Goal: Complete application form: Complete application form

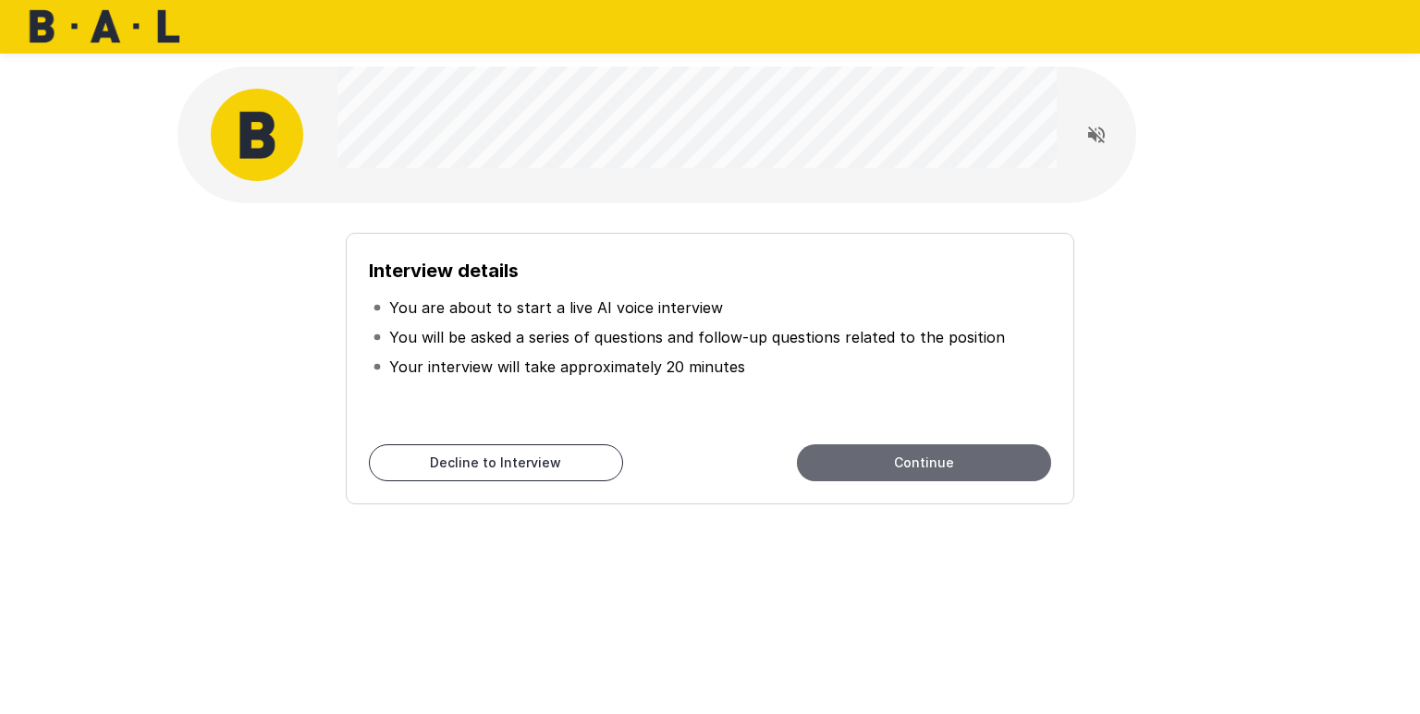
click at [840, 455] on button "Continue" at bounding box center [924, 463] width 254 height 37
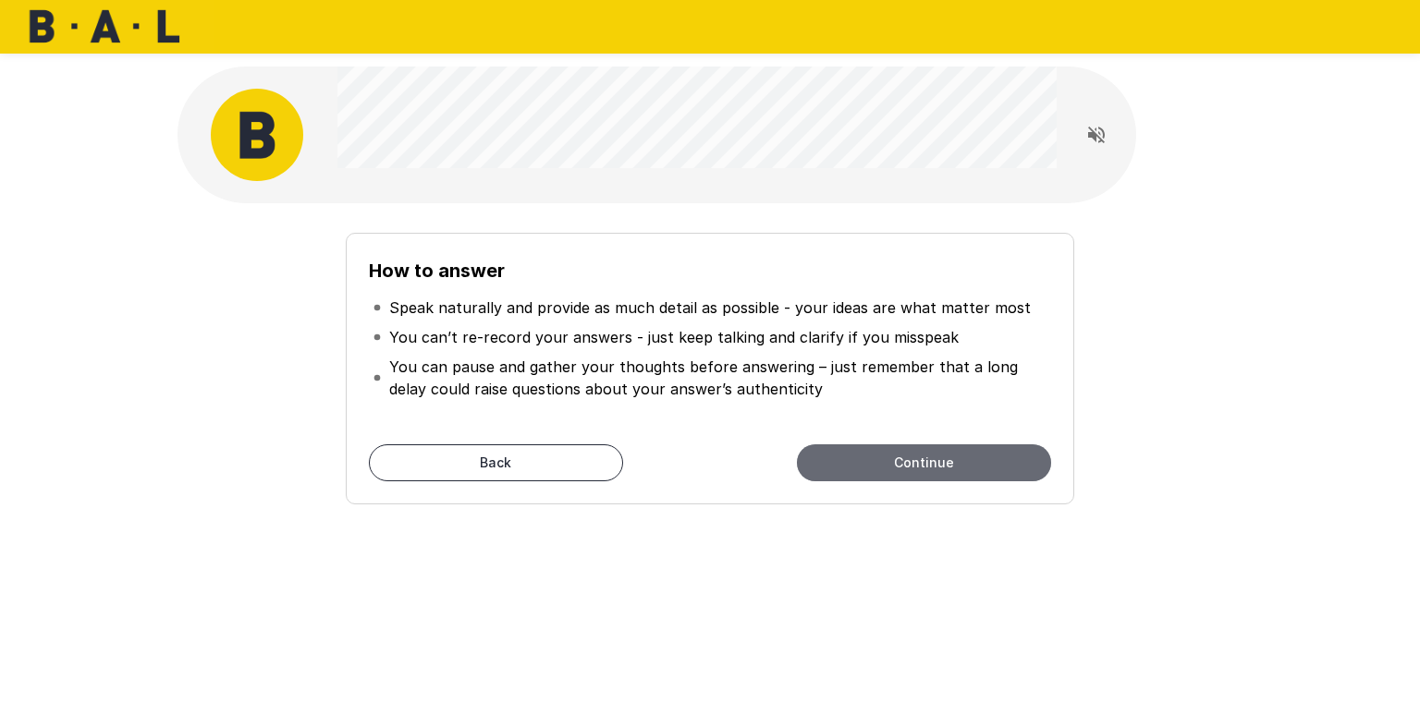
click at [919, 462] on button "Continue" at bounding box center [924, 463] width 254 height 37
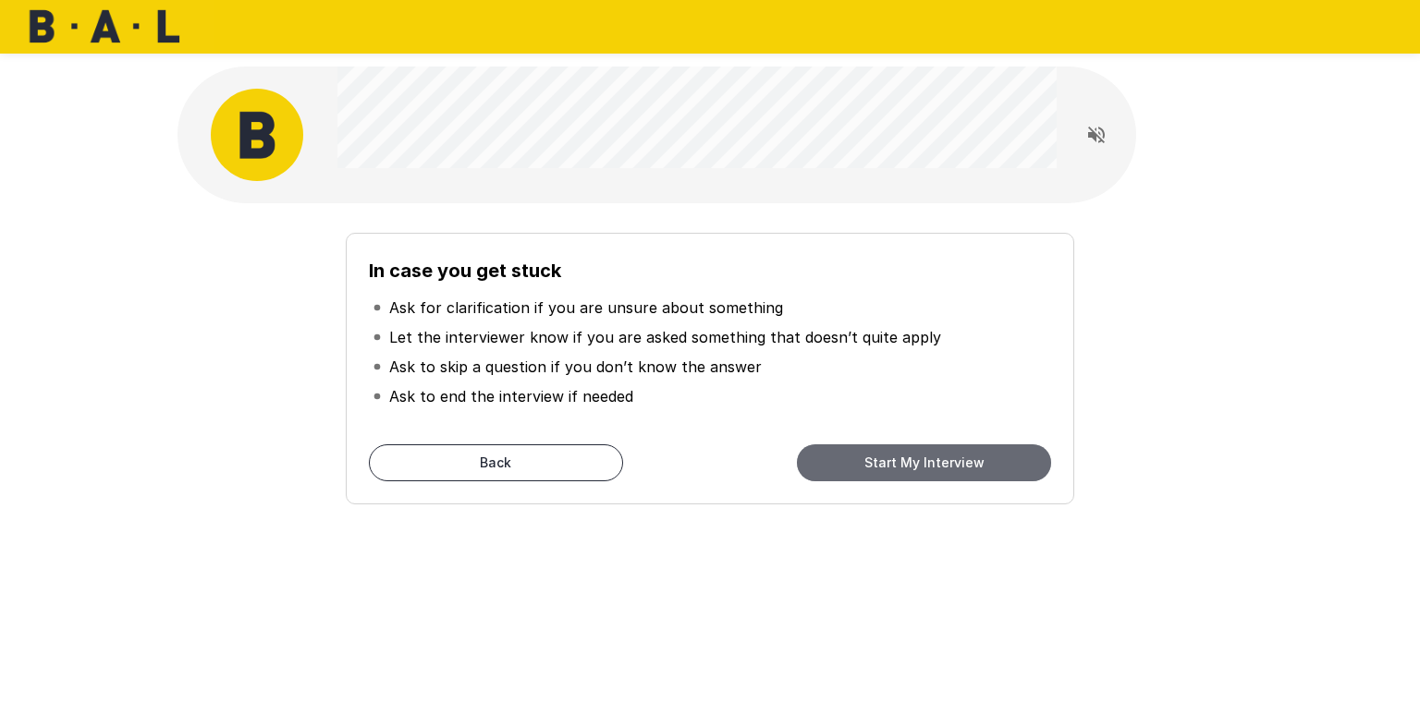
click at [919, 462] on button "Start My Interview" at bounding box center [924, 463] width 254 height 37
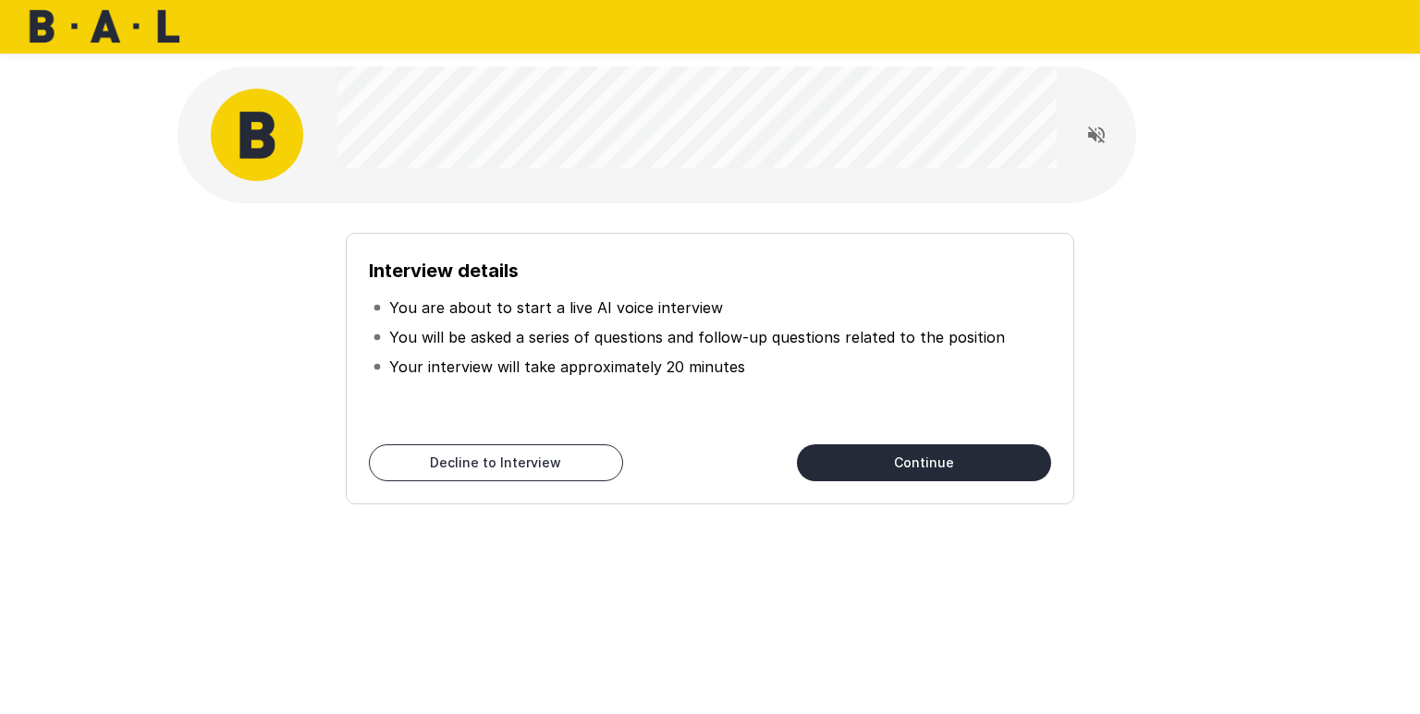
click at [975, 462] on button "Continue" at bounding box center [924, 463] width 254 height 37
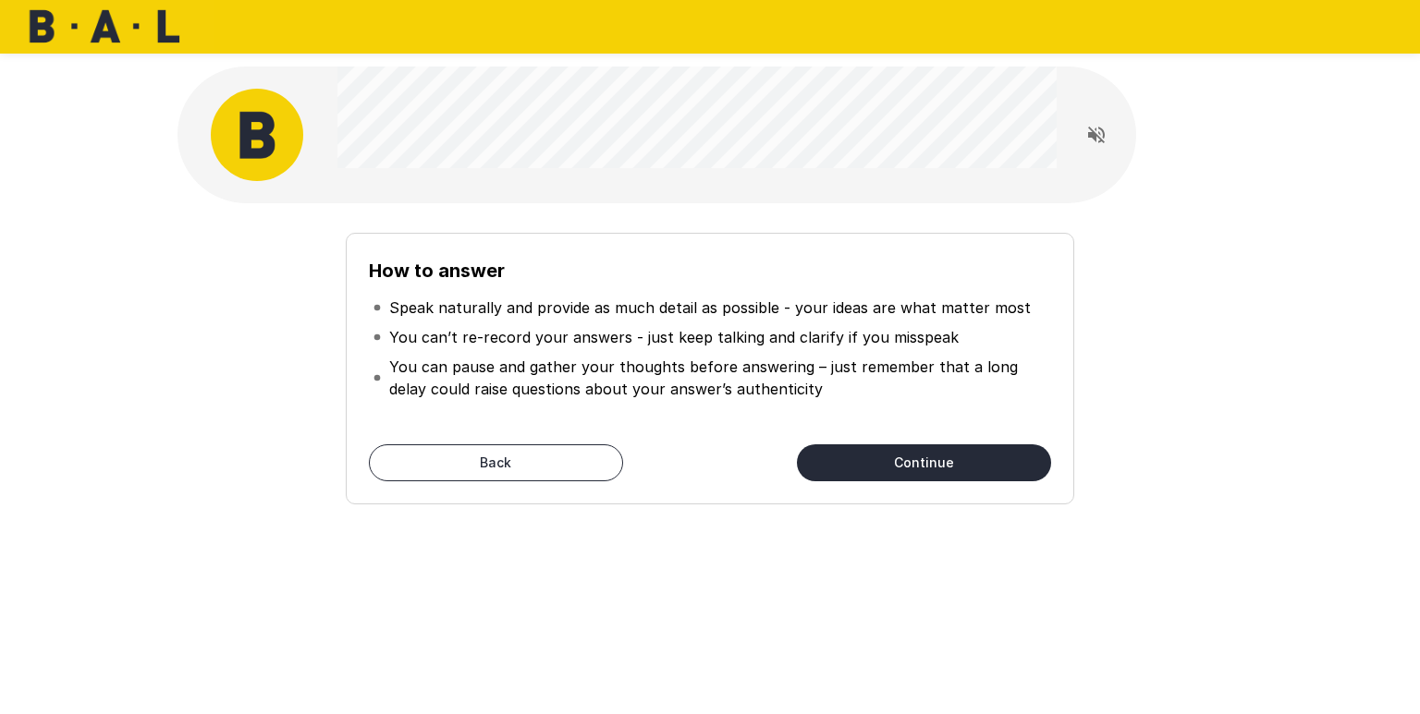
click at [975, 462] on button "Continue" at bounding box center [924, 463] width 254 height 37
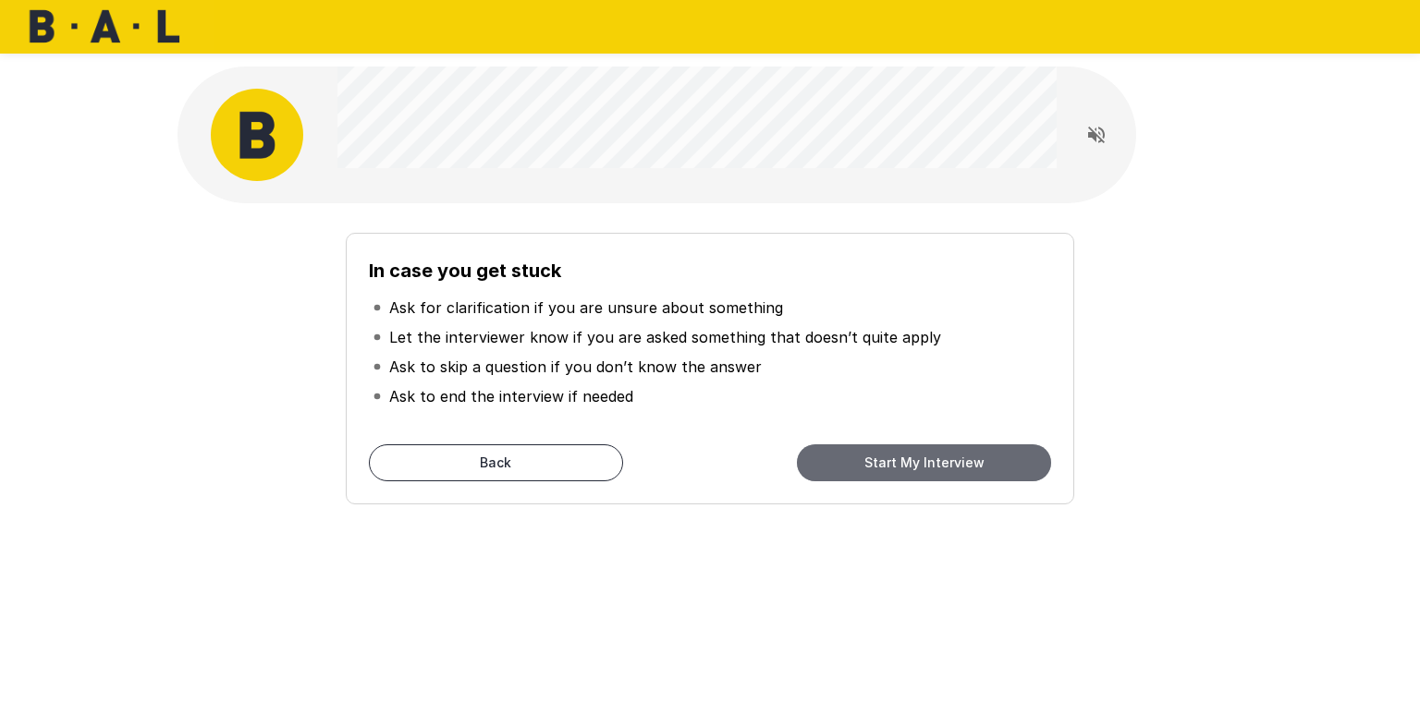
click at [972, 466] on button "Start My Interview" at bounding box center [924, 463] width 254 height 37
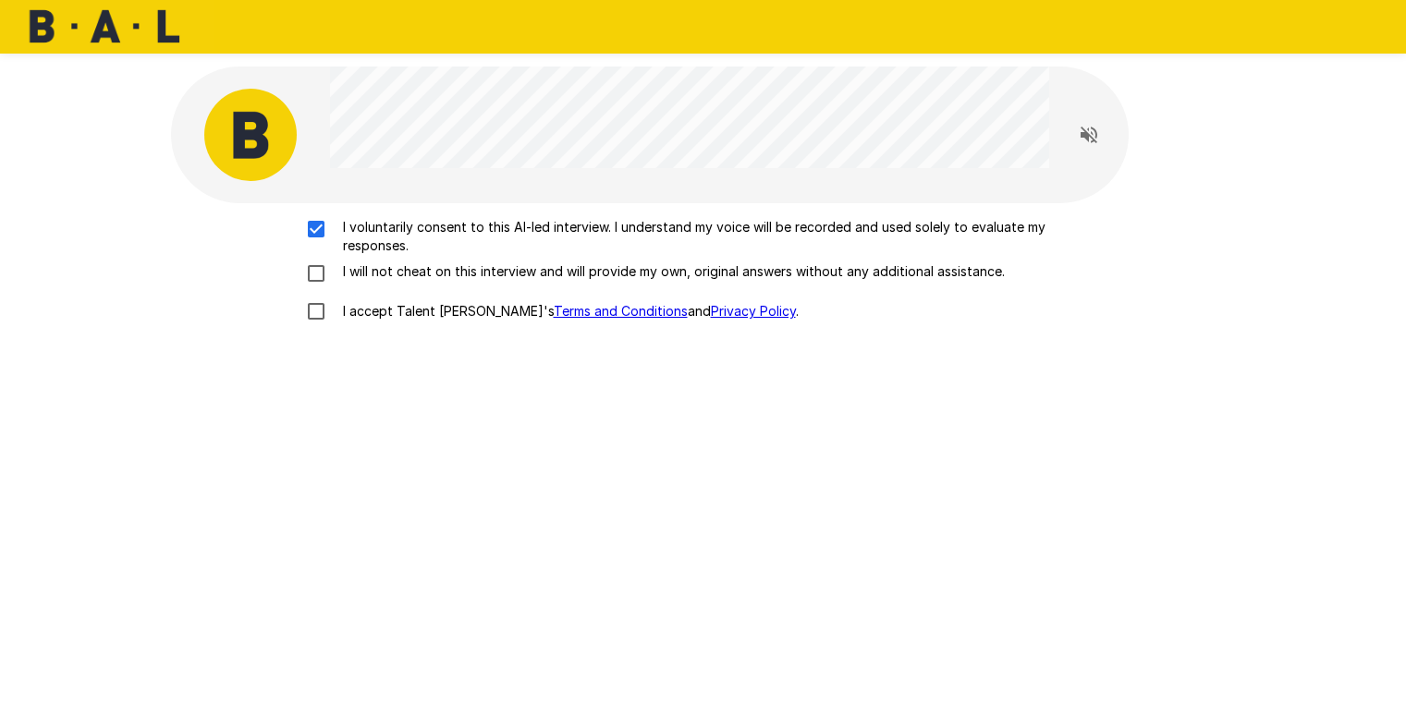
click at [316, 261] on div "I voluntarily consent to this AI-led interview. I understand my voice will be r…" at bounding box center [703, 274] width 1050 height 113
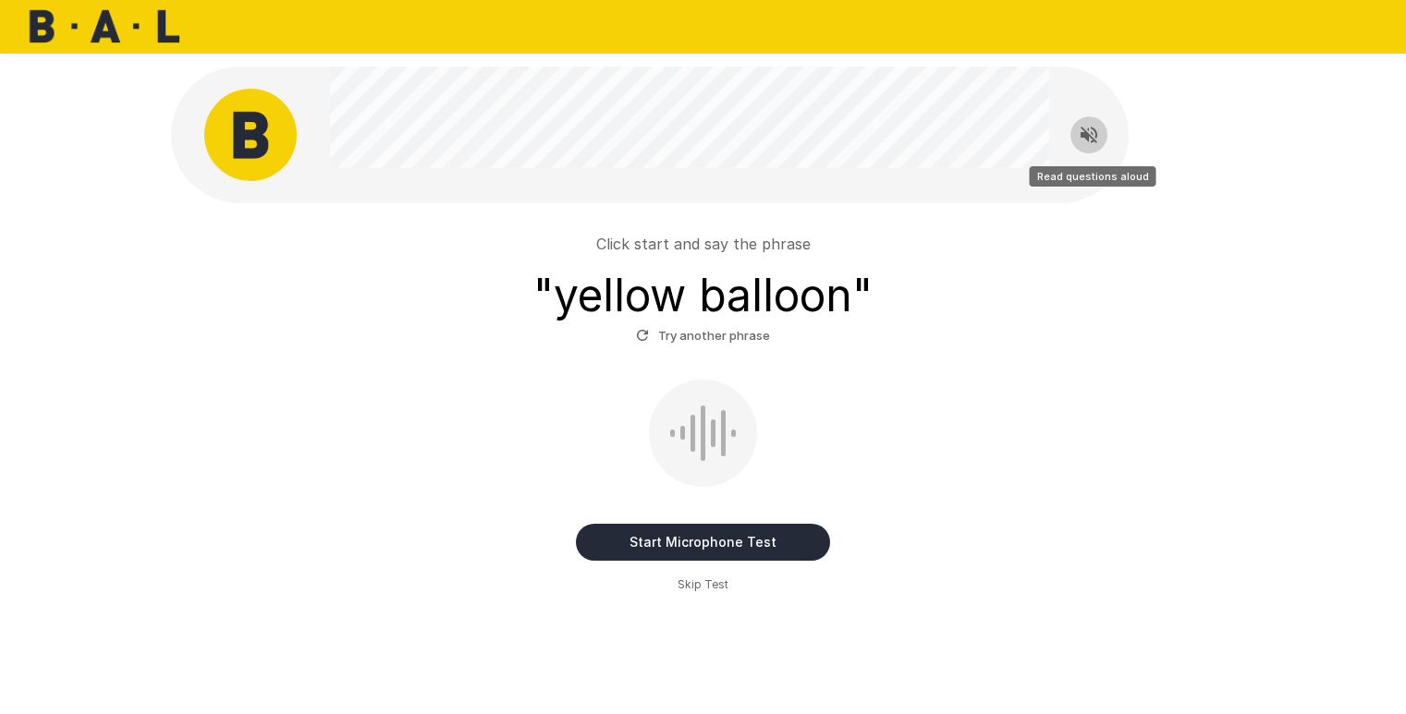
click at [1084, 134] on icon "Read questions aloud" at bounding box center [1088, 135] width 17 height 17
click at [706, 539] on button "Start Microphone Test" at bounding box center [703, 542] width 254 height 37
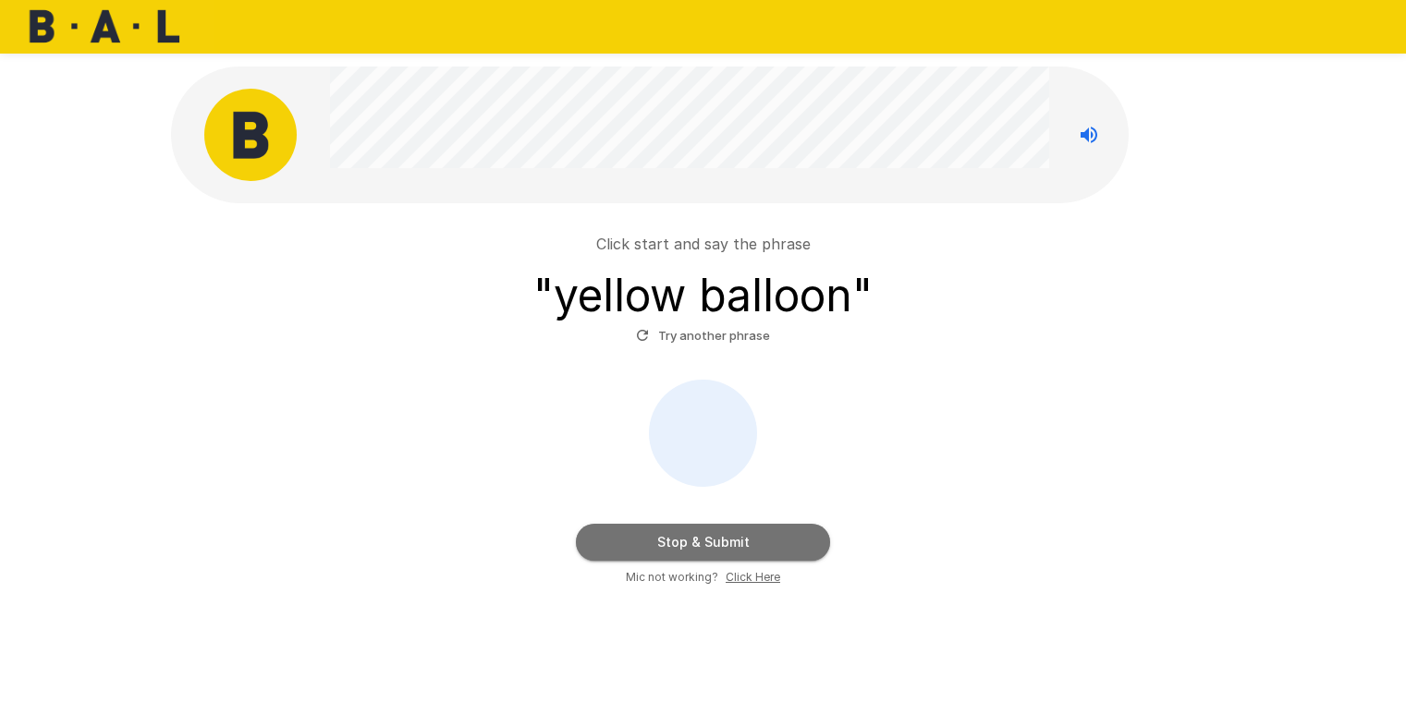
click at [706, 539] on button "Stop & Submit" at bounding box center [703, 542] width 254 height 37
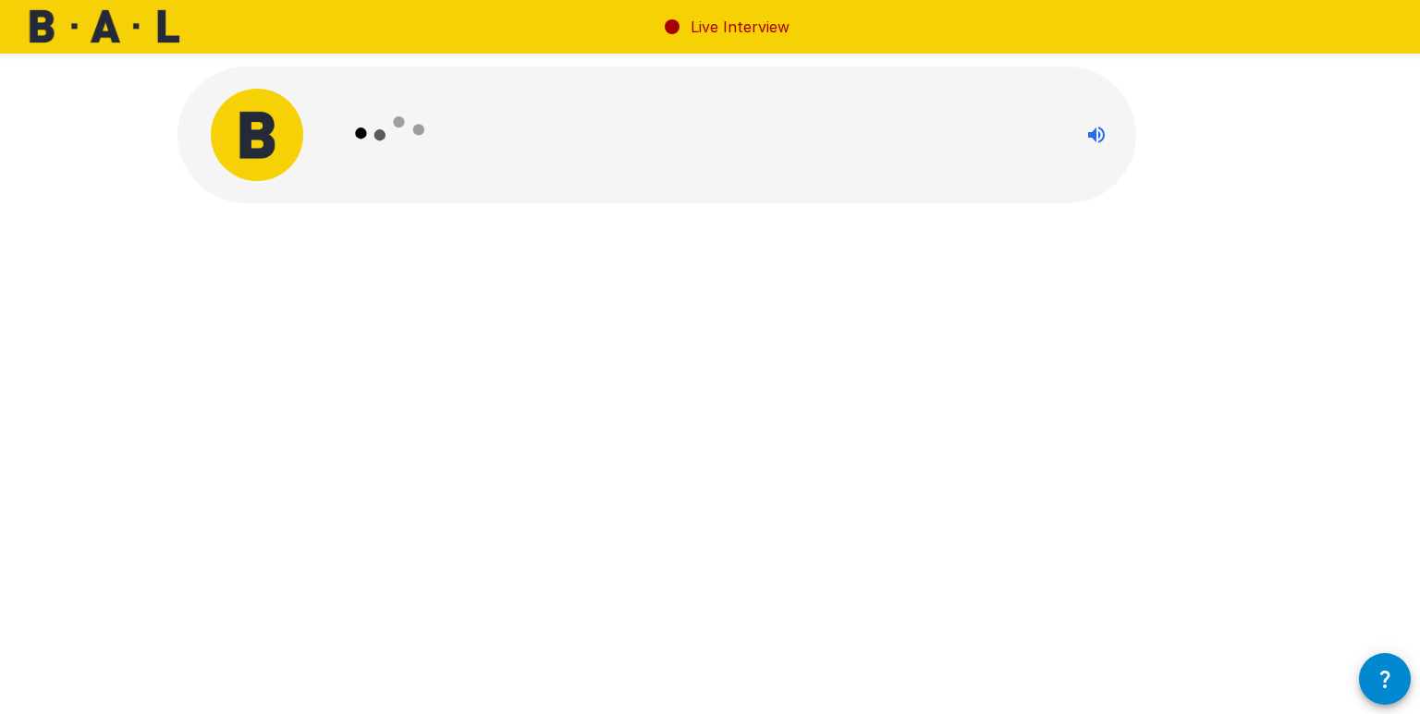
click at [738, 417] on div "Live Interview" at bounding box center [710, 357] width 1420 height 714
click at [393, 128] on icon at bounding box center [390, 133] width 107 height 107
click at [257, 138] on img at bounding box center [257, 135] width 92 height 92
click at [1095, 130] on icon "Read questions aloud" at bounding box center [1096, 135] width 17 height 17
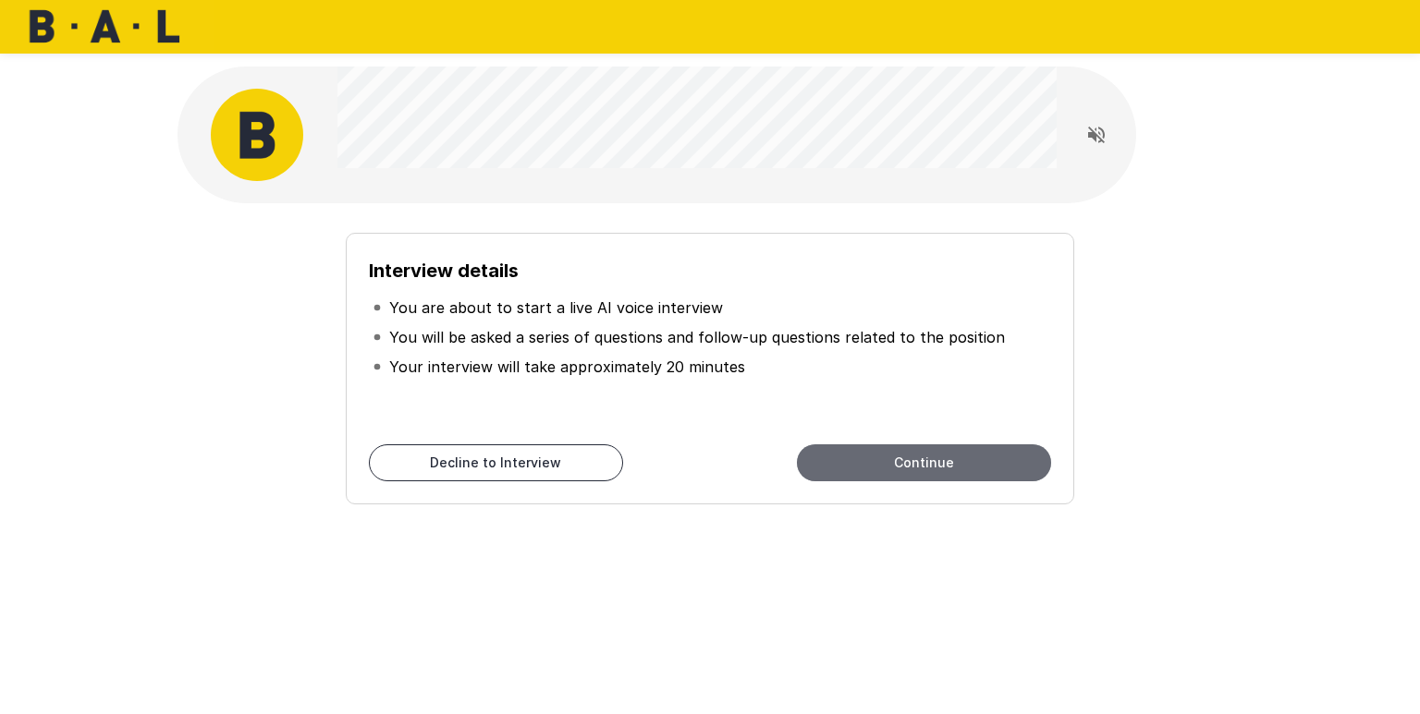
click at [885, 472] on button "Continue" at bounding box center [924, 463] width 254 height 37
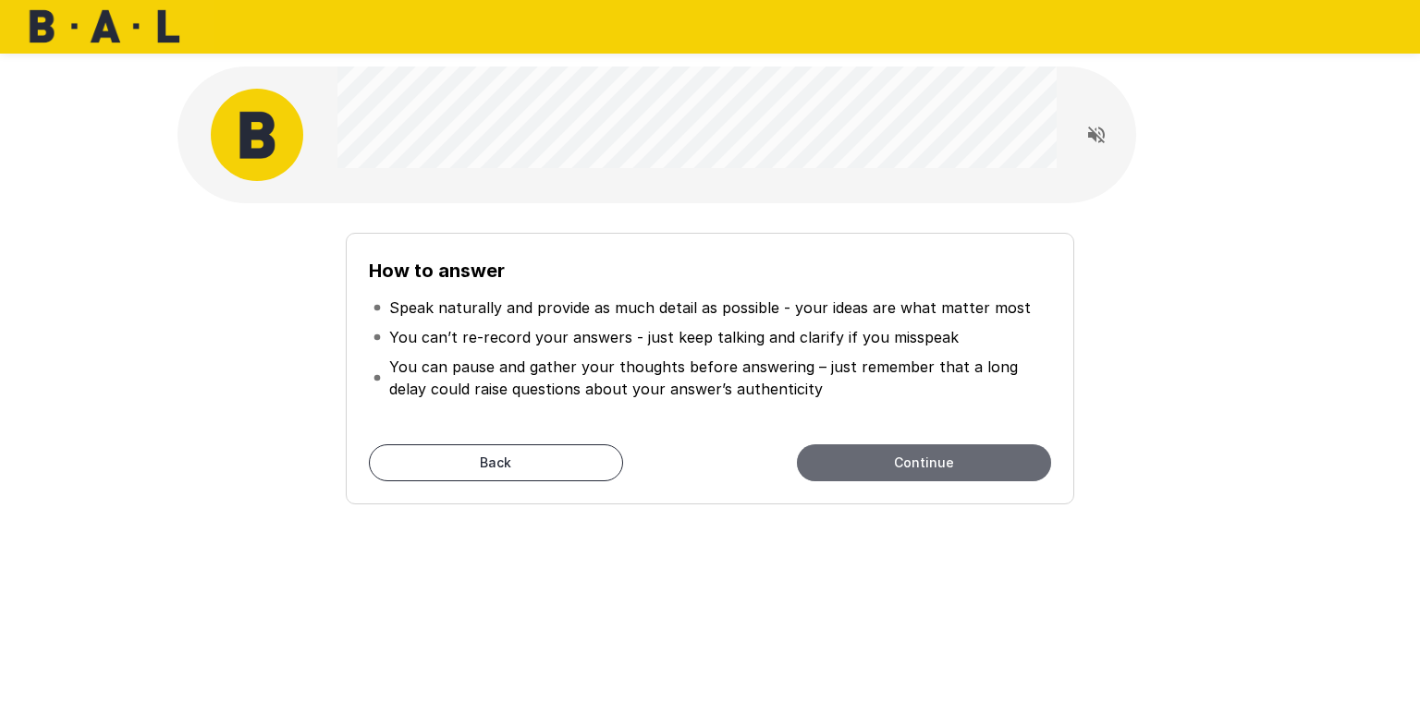
click at [885, 472] on button "Continue" at bounding box center [924, 463] width 254 height 37
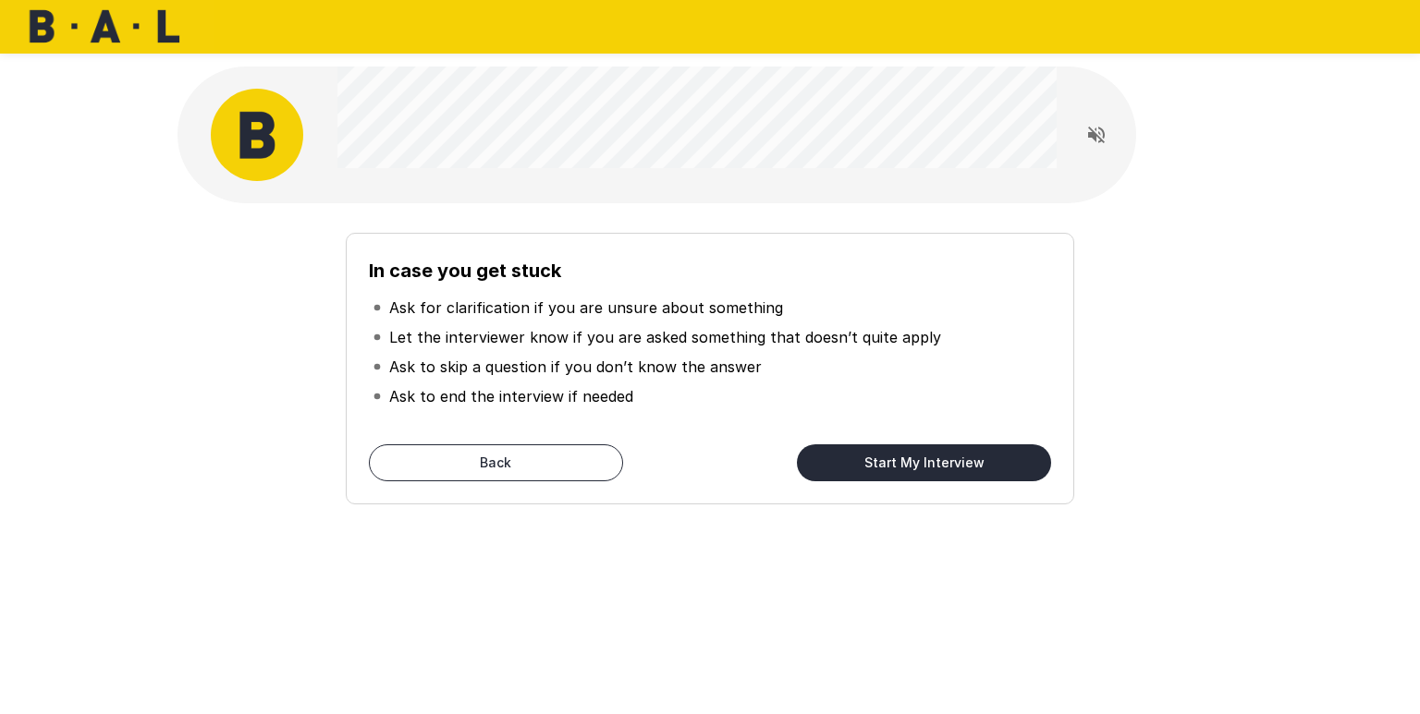
click at [885, 472] on button "Start My Interview" at bounding box center [924, 463] width 254 height 37
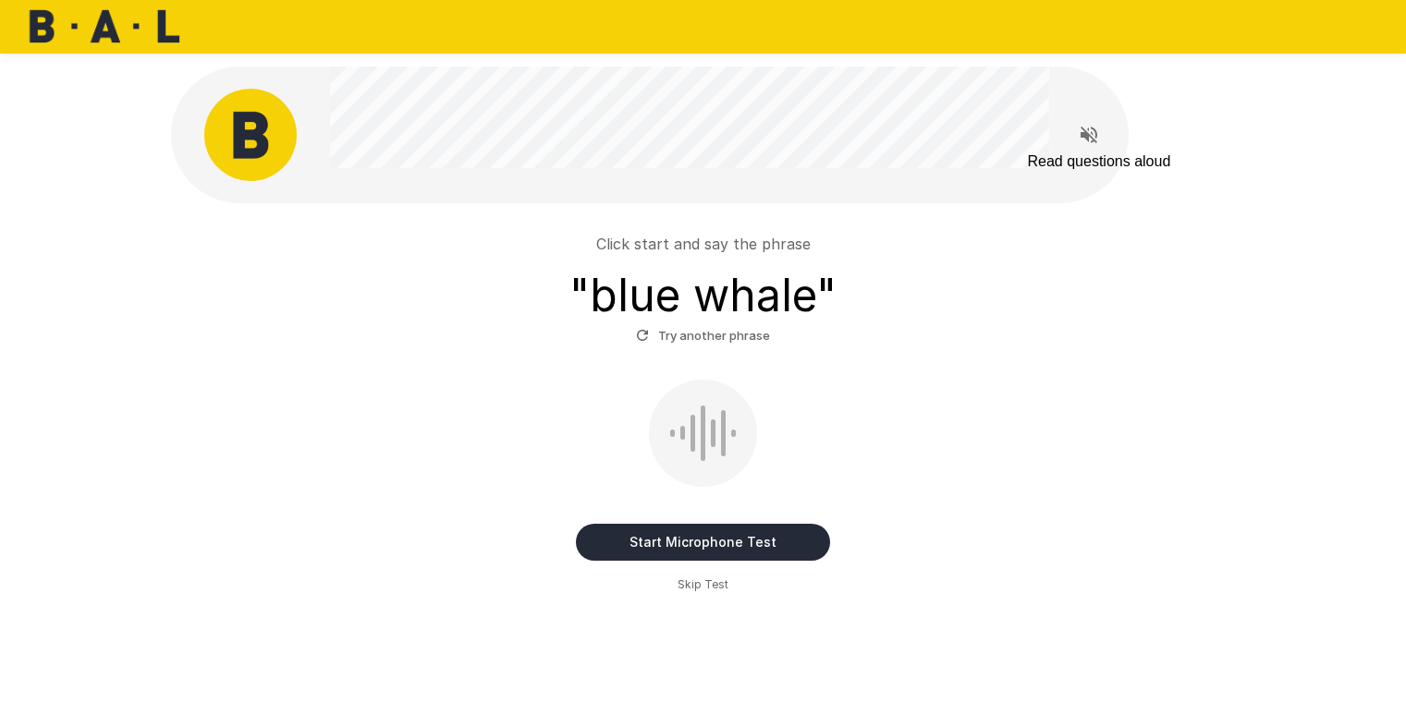
click at [1087, 128] on icon "Read questions aloud" at bounding box center [1089, 135] width 22 height 22
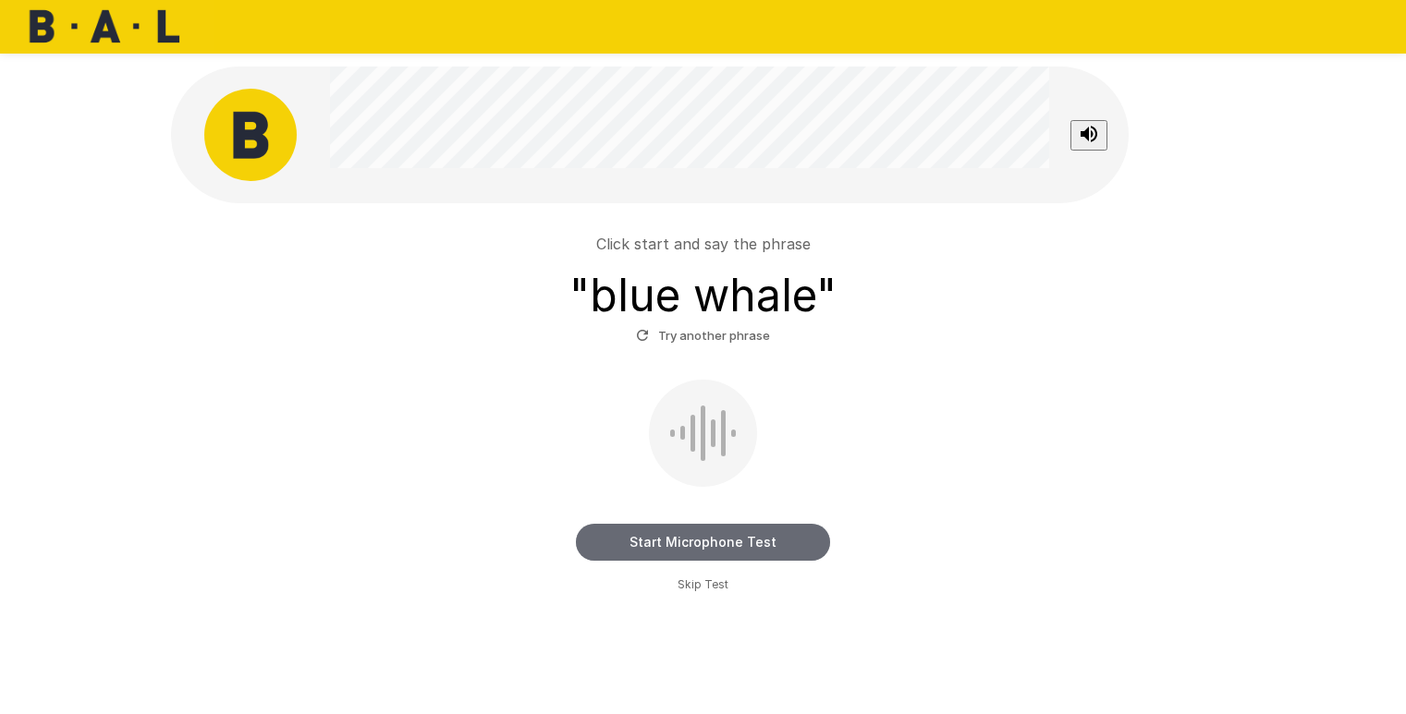
click at [744, 542] on button "Start Microphone Test" at bounding box center [703, 542] width 254 height 37
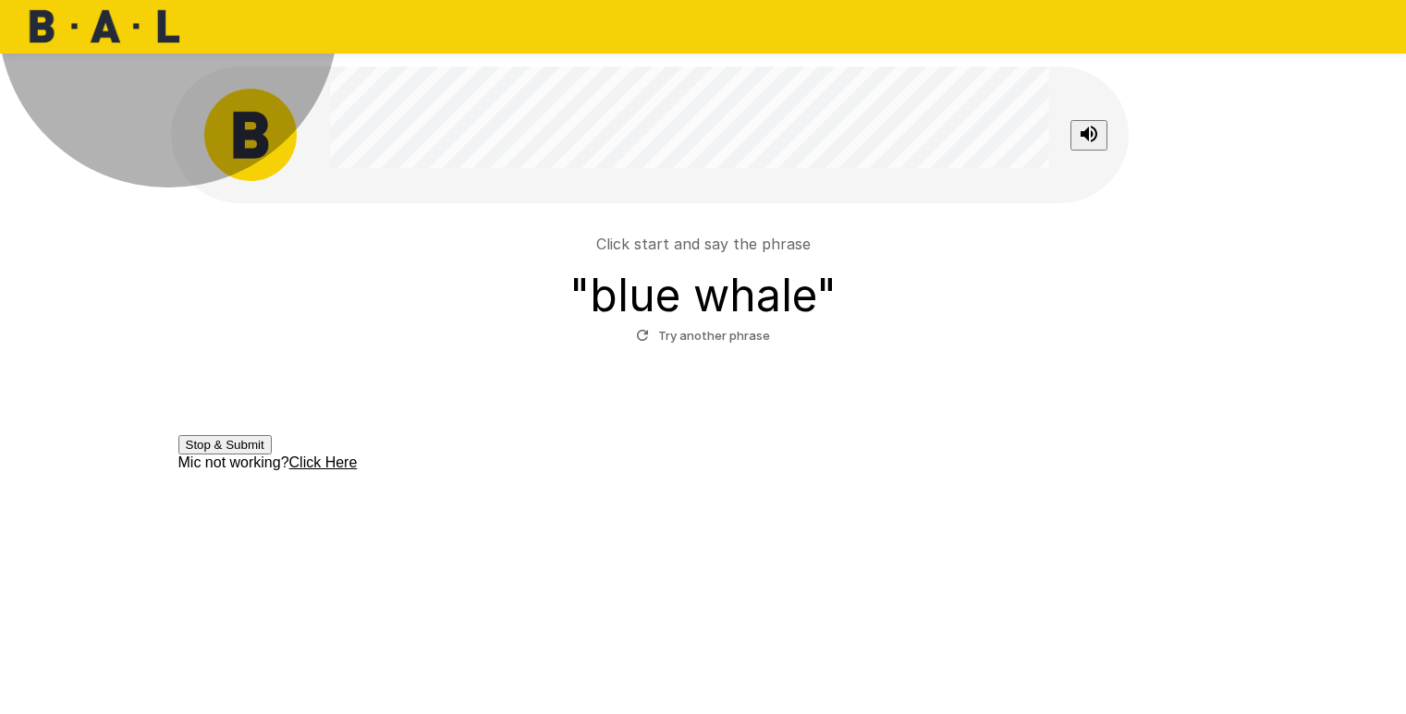
click at [272, 455] on button "Stop & Submit" at bounding box center [224, 444] width 93 height 19
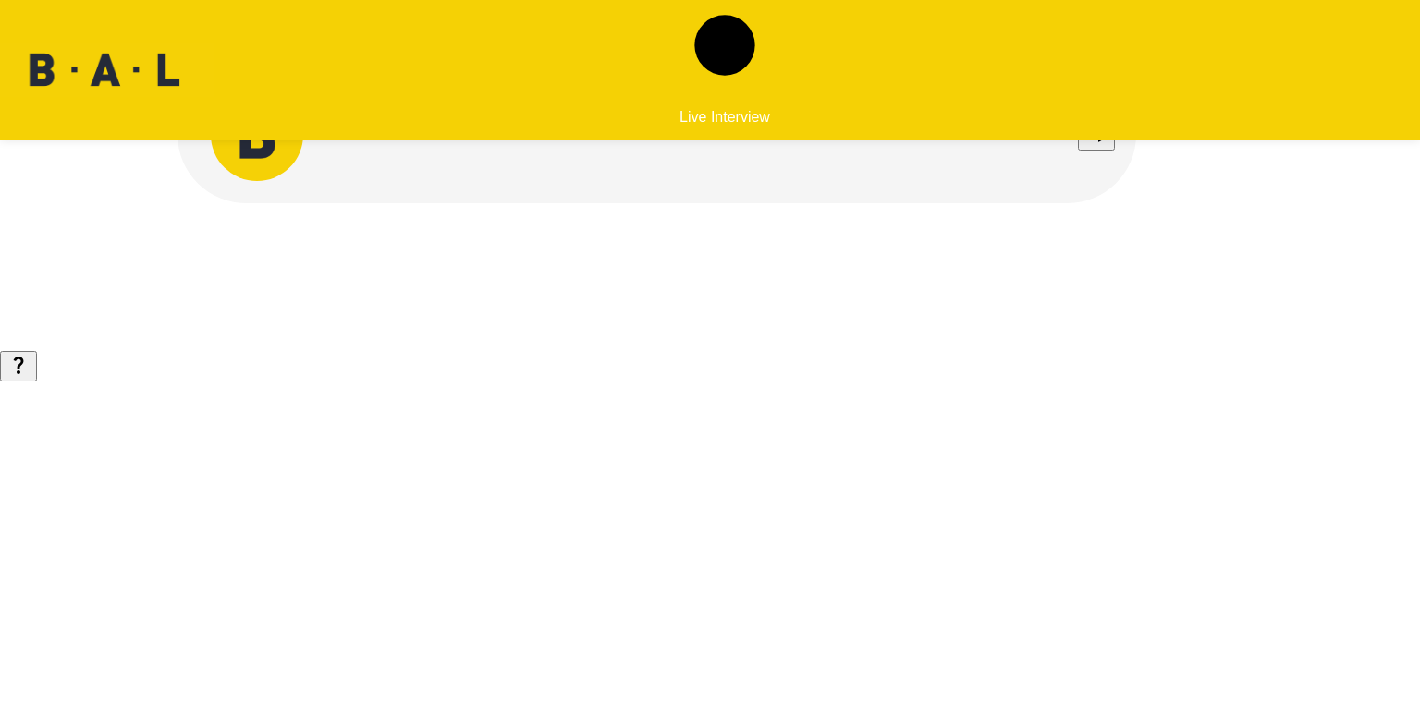
click at [370, 111] on icon at bounding box center [390, 133] width 107 height 107
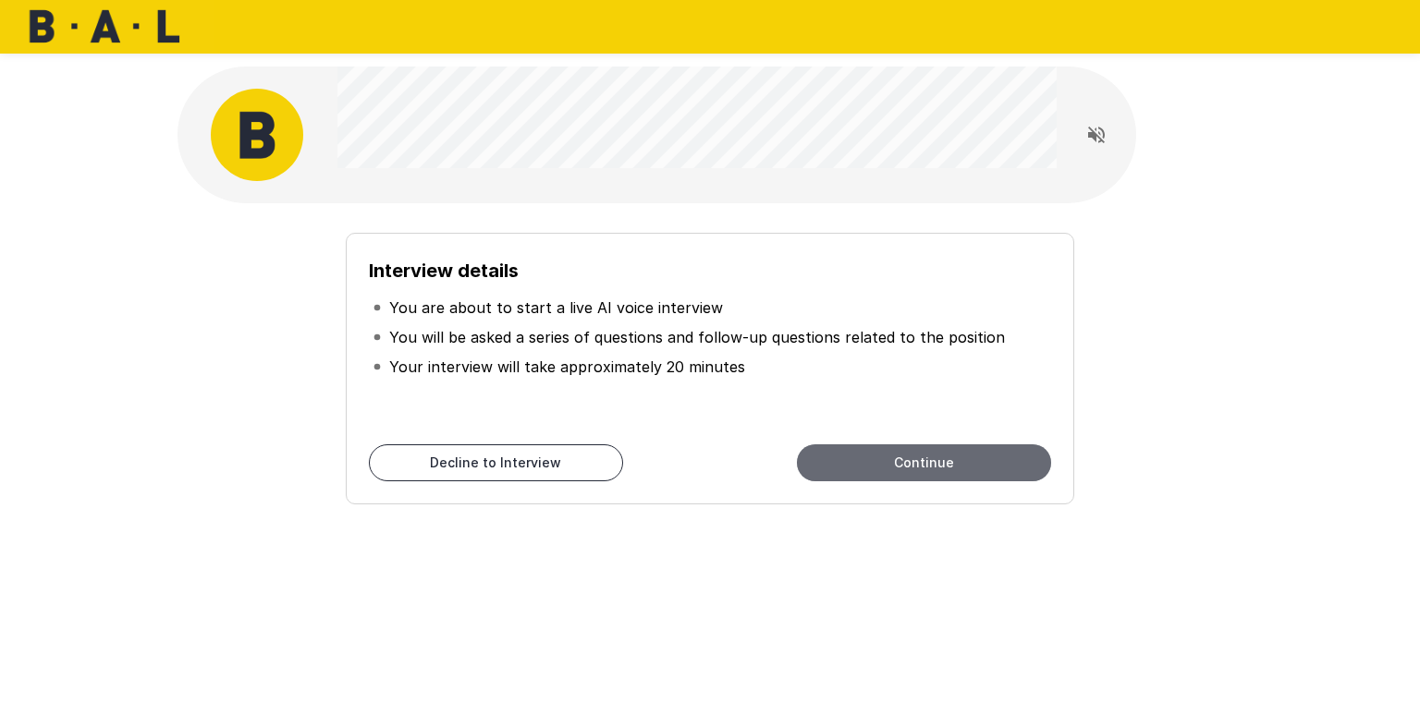
click at [940, 465] on button "Continue" at bounding box center [924, 463] width 254 height 37
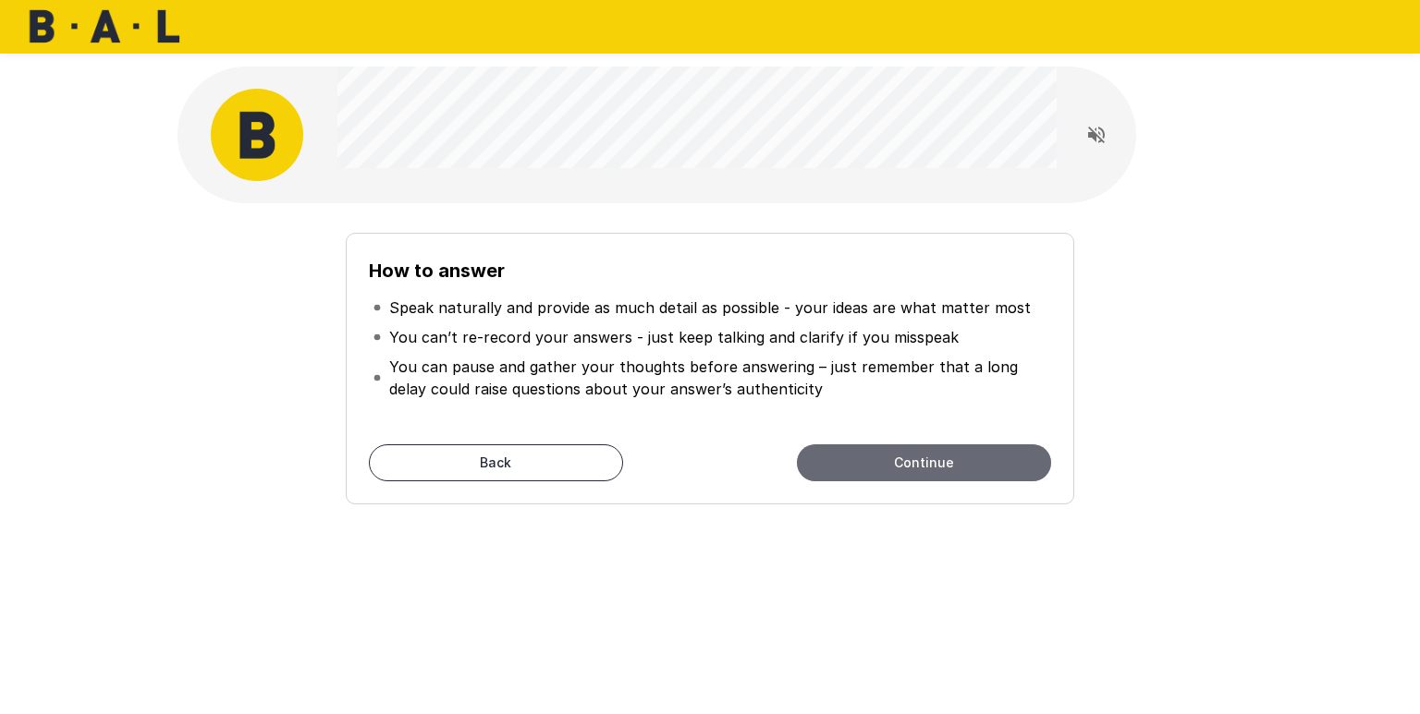
click at [940, 468] on button "Continue" at bounding box center [924, 463] width 254 height 37
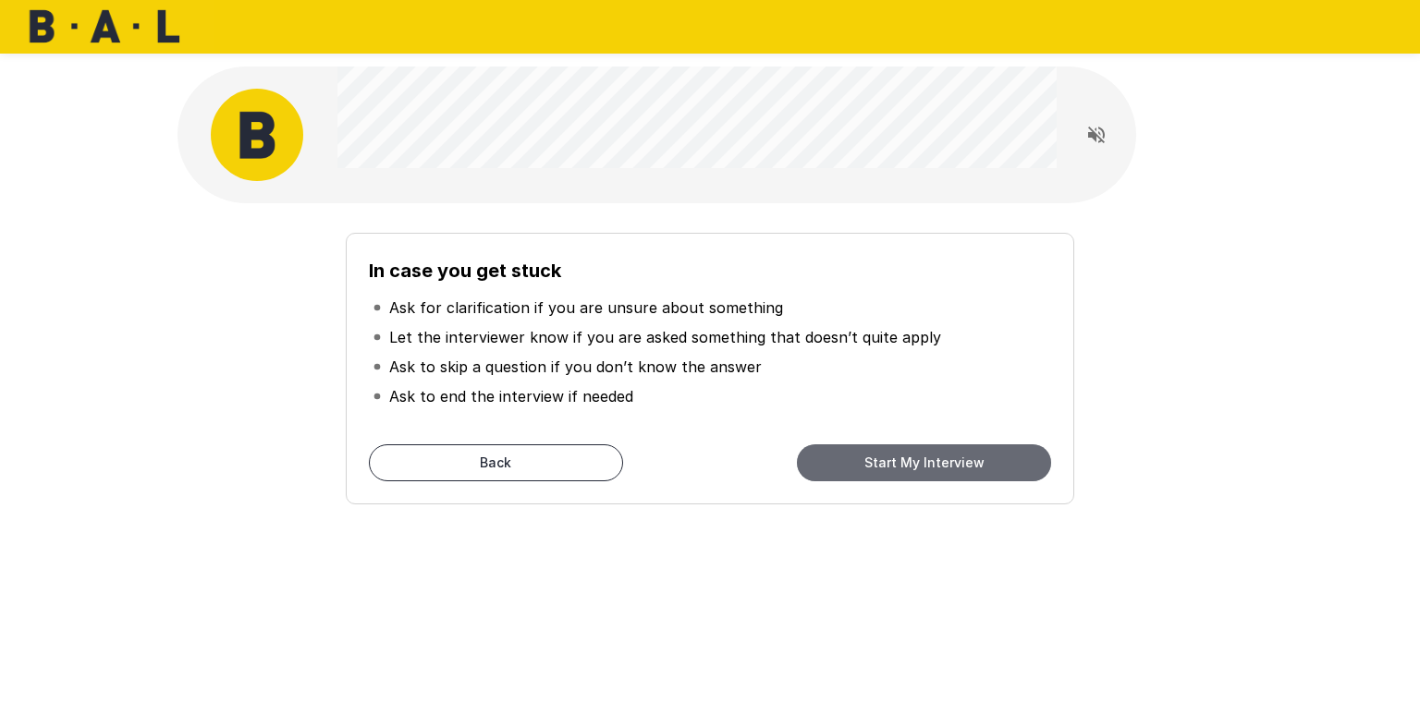
click at [940, 468] on button "Start My Interview" at bounding box center [924, 463] width 254 height 37
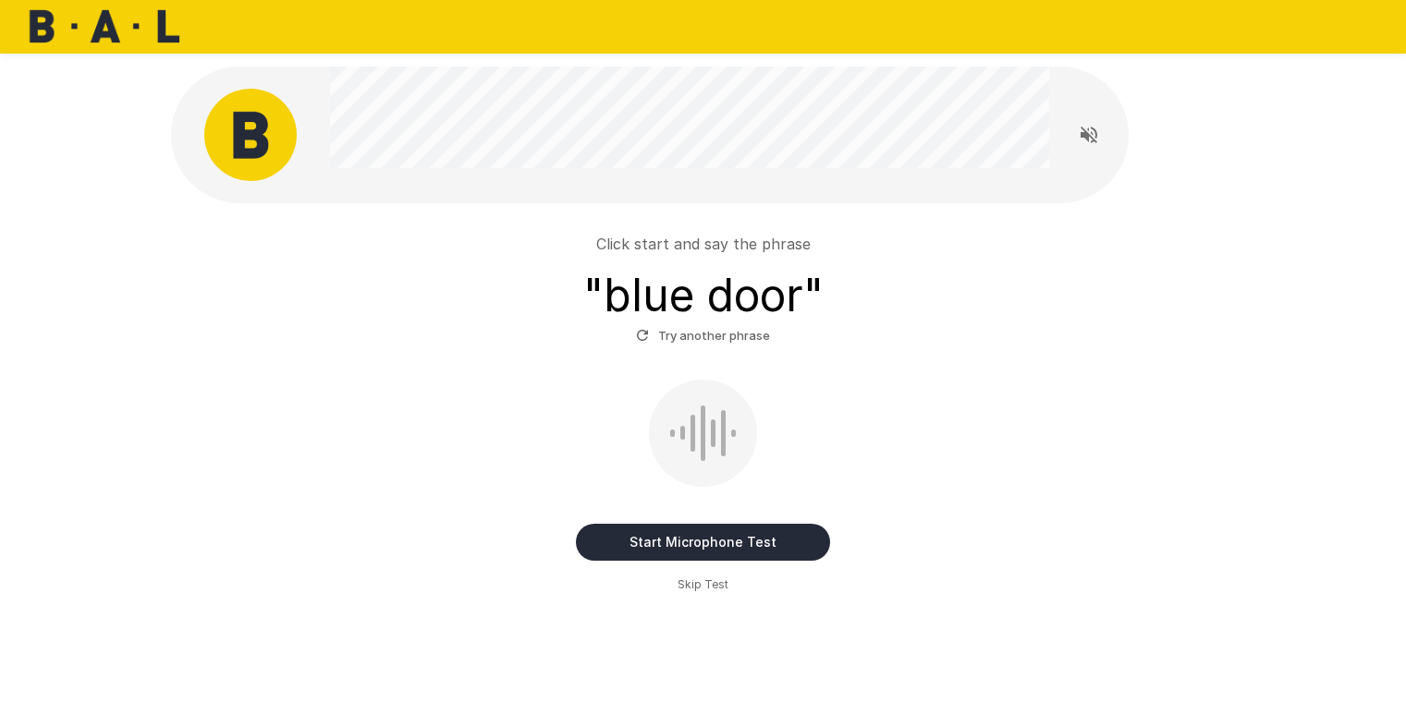
click at [705, 580] on span "Skip Test" at bounding box center [702, 585] width 51 height 18
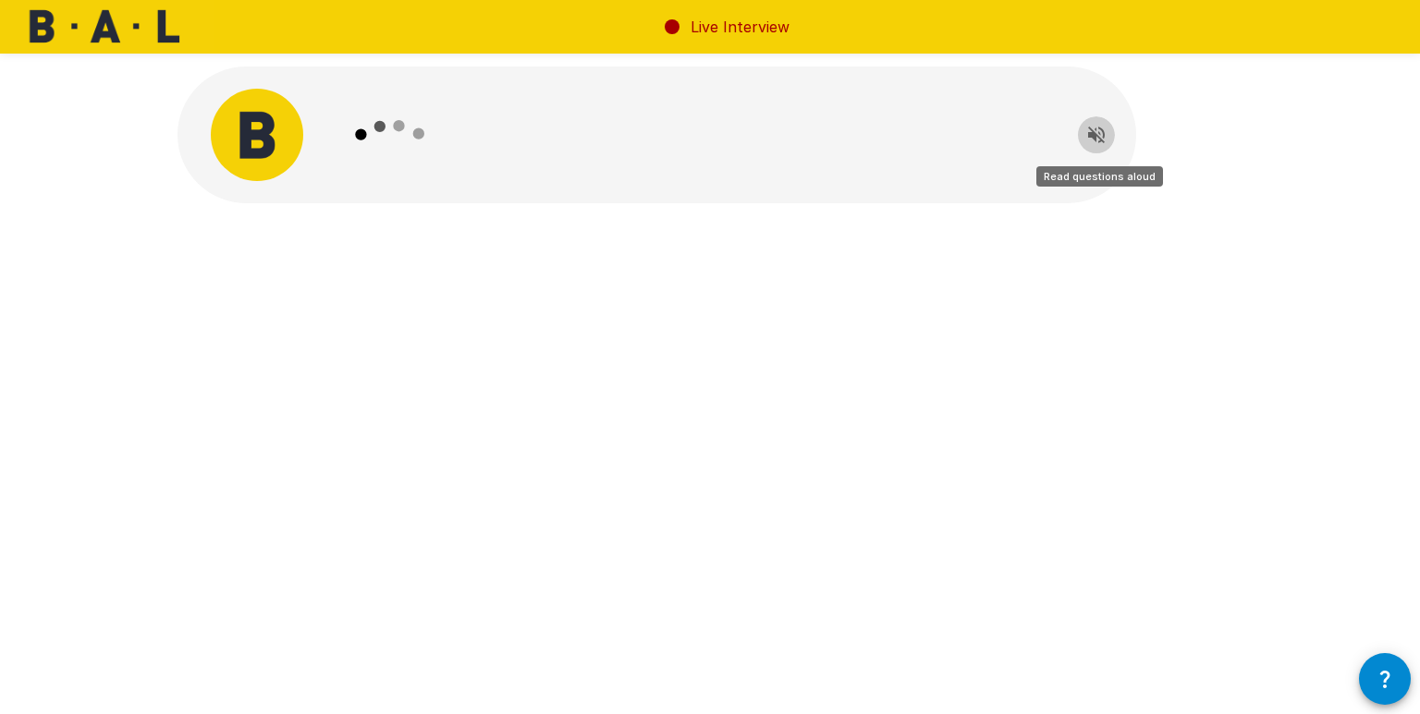
click at [1085, 132] on icon "Read questions aloud" at bounding box center [1096, 135] width 22 height 22
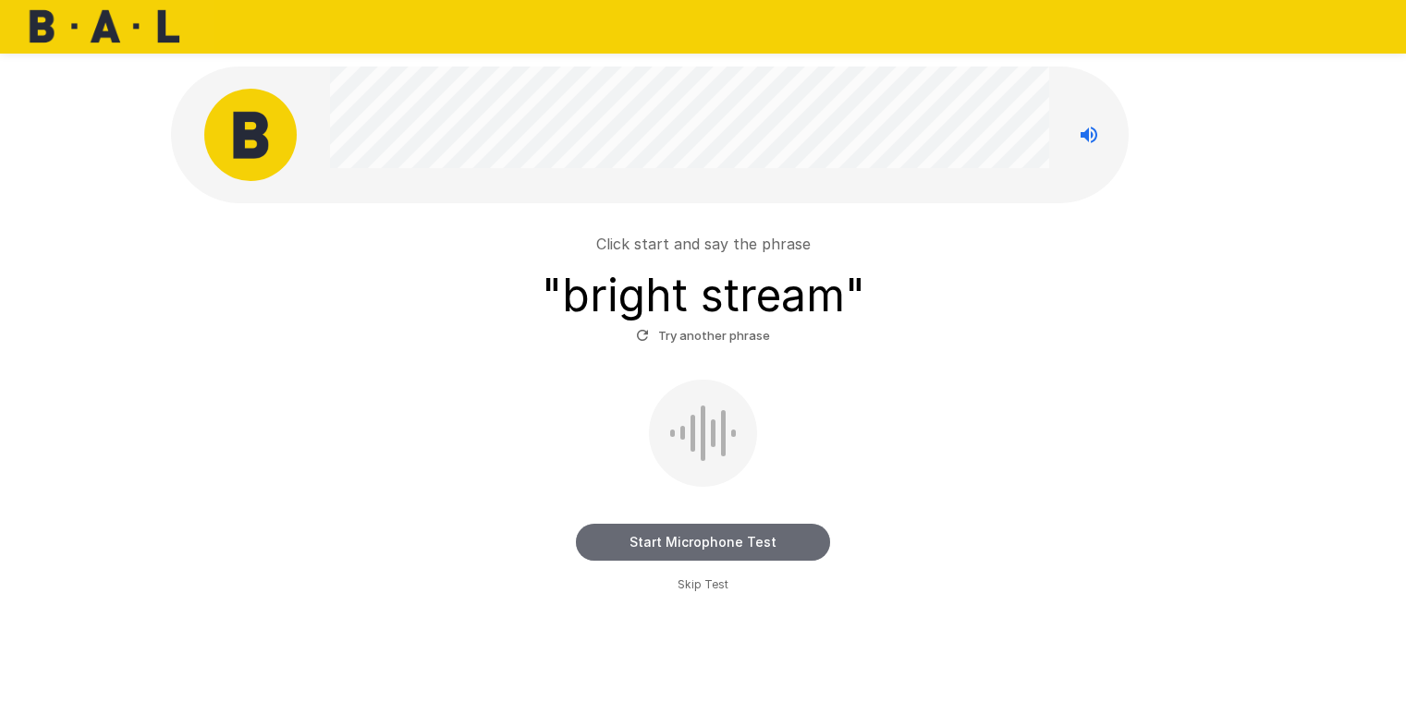
click at [670, 542] on button "Start Microphone Test" at bounding box center [703, 542] width 254 height 37
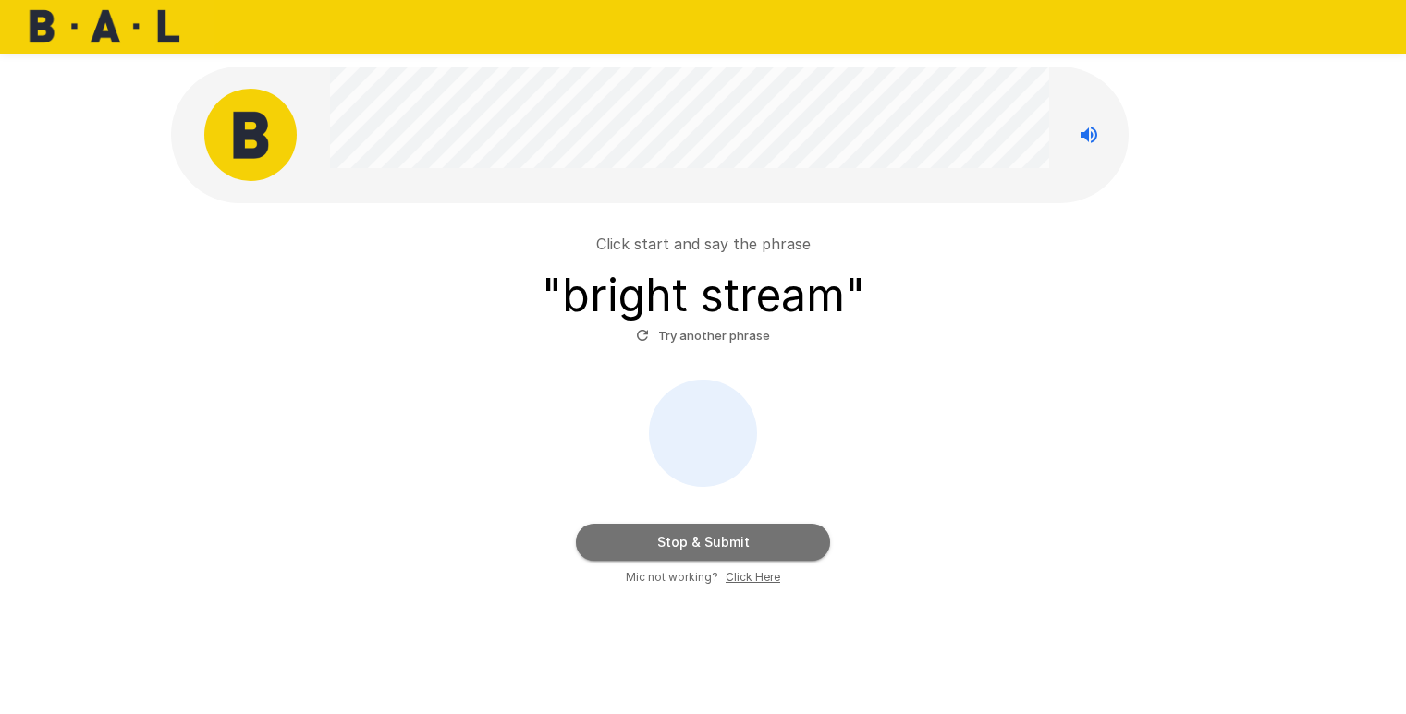
click at [670, 536] on button "Stop & Submit" at bounding box center [703, 542] width 254 height 37
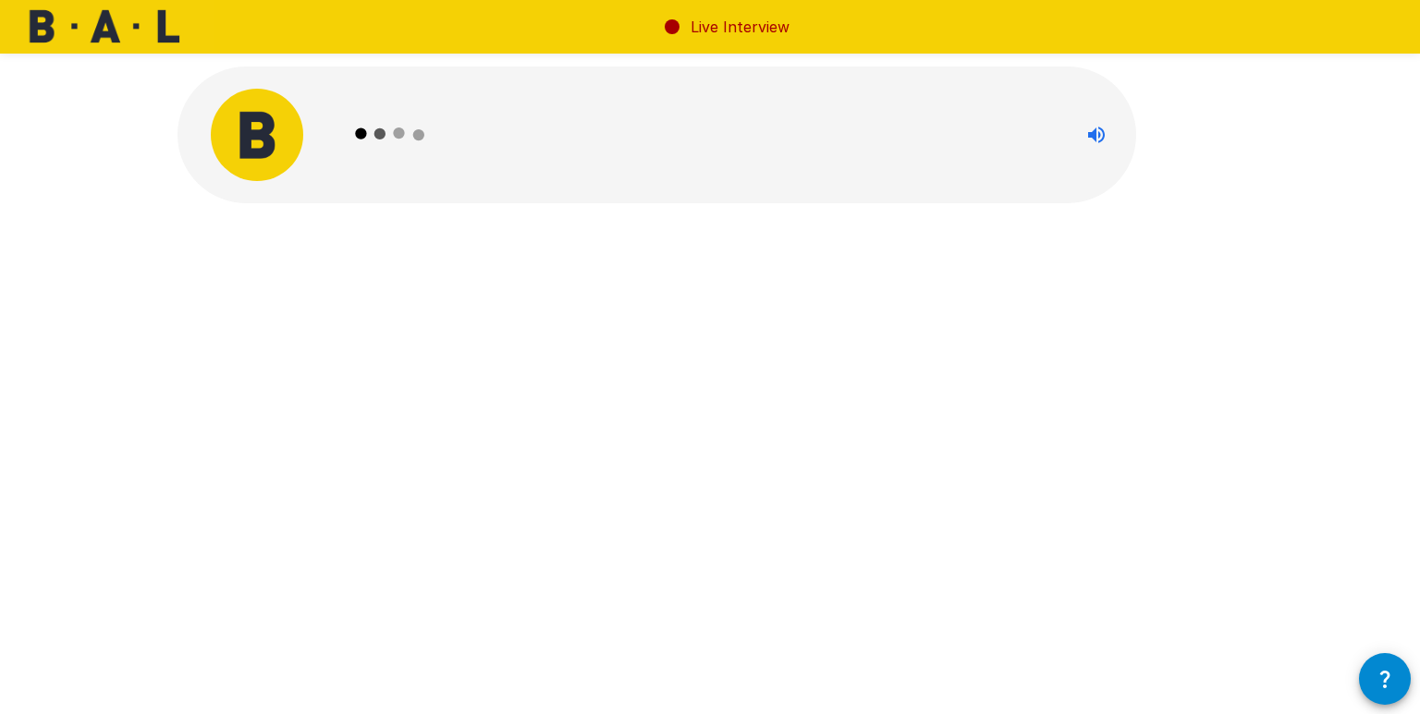
click at [677, 205] on div at bounding box center [709, 175] width 1109 height 351
click at [665, 18] on icon at bounding box center [672, 27] width 22 height 22
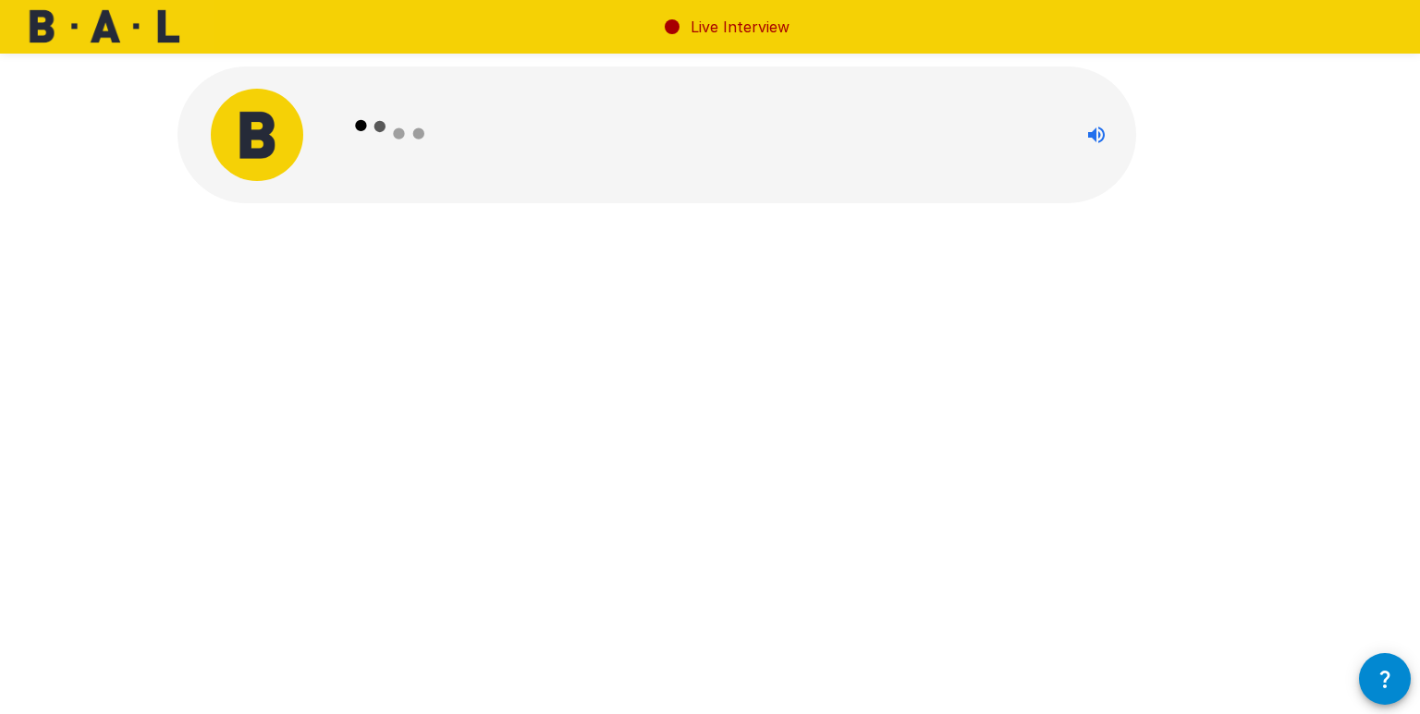
drag, startPoint x: 722, startPoint y: 26, endPoint x: 569, endPoint y: 255, distance: 275.3
click at [569, 255] on div at bounding box center [709, 175] width 1109 height 351
